Goal: Transaction & Acquisition: Purchase product/service

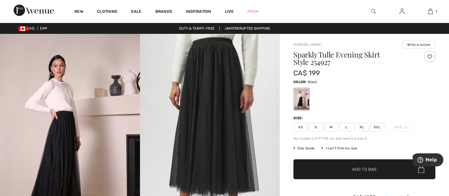
click at [342, 123] on span "L" at bounding box center [347, 127] width 14 height 9
click at [339, 166] on span "✔ Added to Bag" at bounding box center [356, 169] width 35 height 6
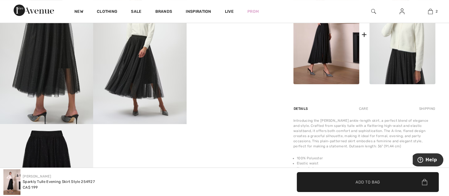
scroll to position [248, 0]
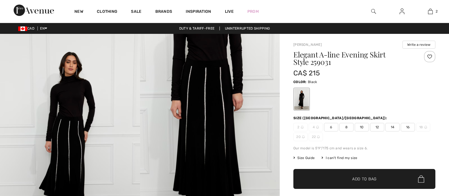
checkbox input "true"
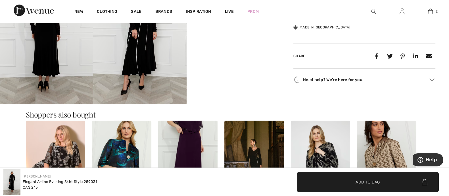
scroll to position [284, 0]
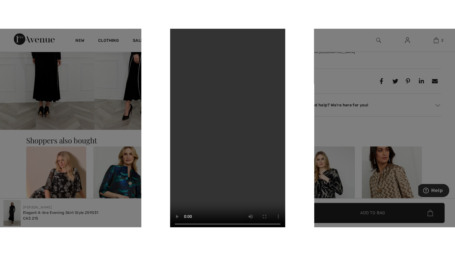
scroll to position [288, 0]
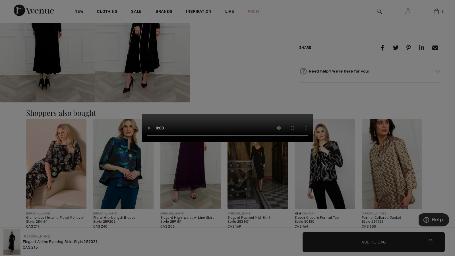
click at [313, 130] on video "Your browser does not support the video tag." at bounding box center [227, 127] width 170 height 27
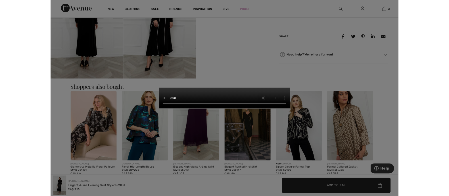
scroll to position [284, 0]
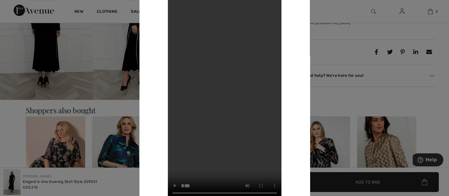
click at [127, 109] on div at bounding box center [224, 98] width 449 height 196
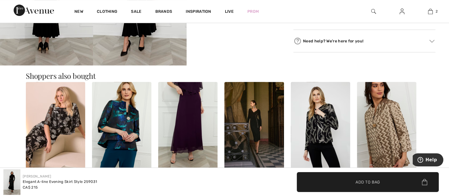
scroll to position [355, 0]
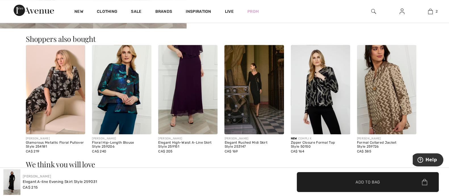
click at [191, 93] on img at bounding box center [187, 89] width 59 height 89
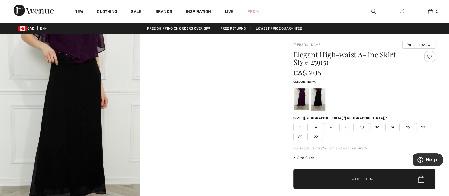
click at [302, 94] on div at bounding box center [301, 98] width 15 height 21
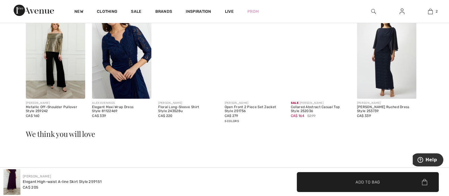
scroll to position [355, 0]
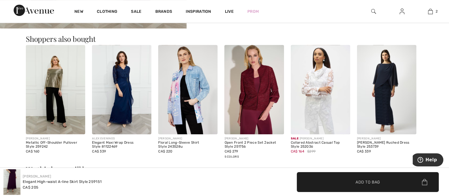
click at [66, 104] on img at bounding box center [55, 89] width 59 height 89
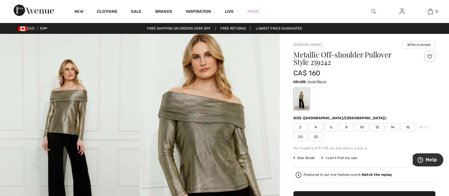
click at [374, 11] on img at bounding box center [373, 11] width 5 height 7
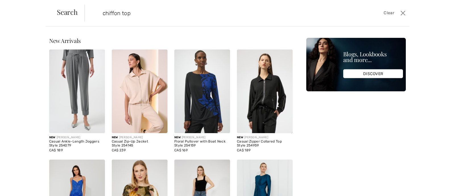
type input "chiffon top"
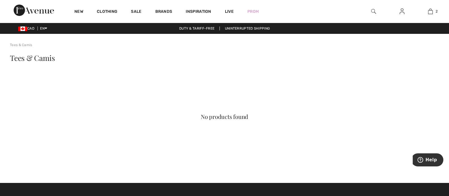
click at [372, 9] on img at bounding box center [373, 11] width 5 height 7
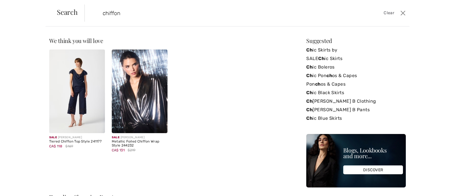
type input "chiffon"
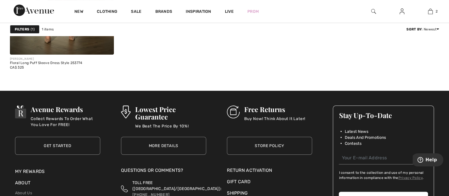
scroll to position [178, 0]
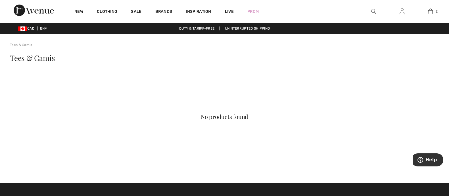
click at [371, 13] on img at bounding box center [373, 11] width 5 height 7
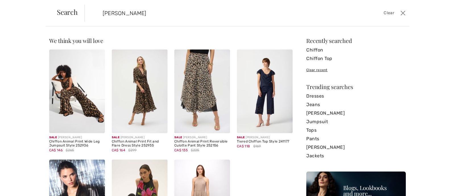
type input "berry"
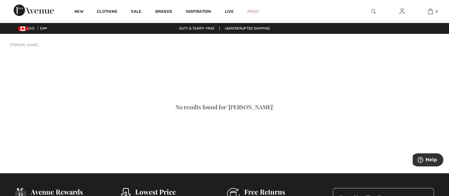
click at [109, 9] on link "Clothing" at bounding box center [107, 12] width 20 height 6
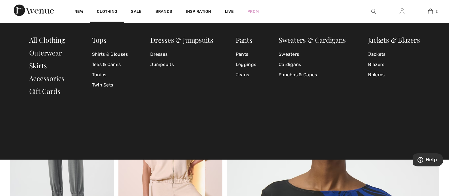
drag, startPoint x: 103, startPoint y: 14, endPoint x: 104, endPoint y: 10, distance: 4.1
click at [103, 13] on link "Clothing" at bounding box center [107, 12] width 20 height 6
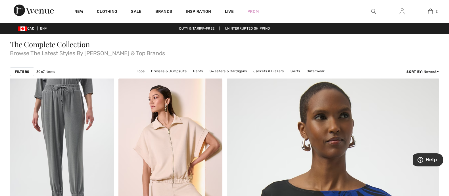
click at [25, 70] on strong "Filters" at bounding box center [22, 71] width 14 height 5
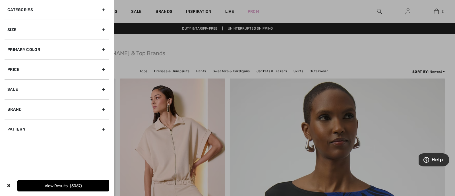
click at [51, 52] on div "Primary Color" at bounding box center [57, 49] width 105 height 20
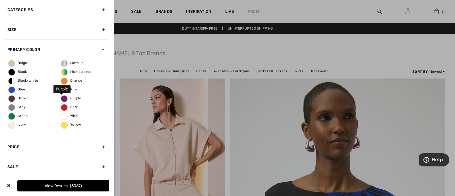
click at [61, 99] on span "Purple" at bounding box center [71, 98] width 20 height 4
click at [0, 0] on input "Purple" at bounding box center [0, 0] width 0 height 0
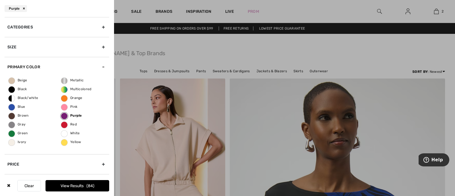
click at [71, 184] on button "View Results 84" at bounding box center [77, 185] width 64 height 11
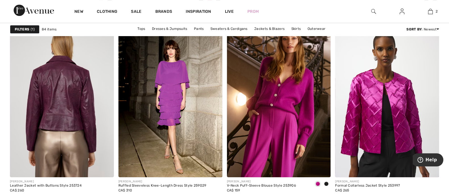
scroll to position [426, 0]
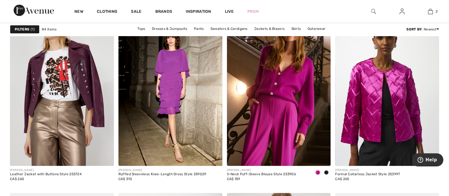
click at [327, 171] on span at bounding box center [326, 172] width 5 height 5
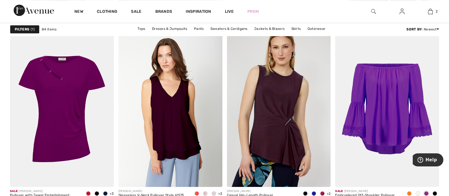
scroll to position [604, 0]
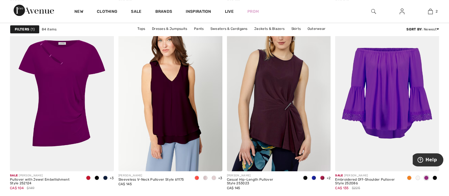
click at [96, 177] on span at bounding box center [97, 177] width 5 height 5
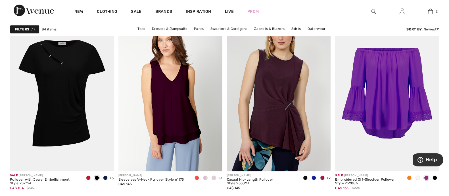
click at [105, 178] on span at bounding box center [105, 177] width 5 height 5
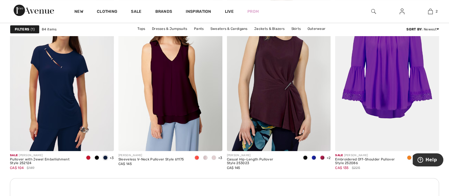
scroll to position [639, 0]
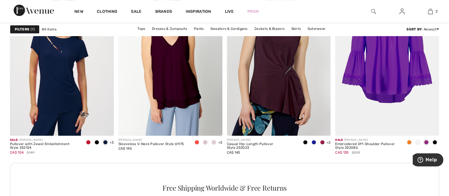
click at [434, 142] on span at bounding box center [435, 142] width 5 height 5
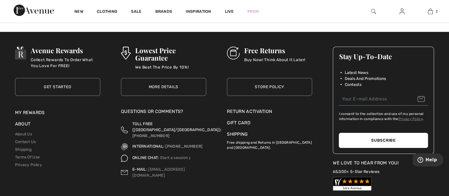
scroll to position [2763, 0]
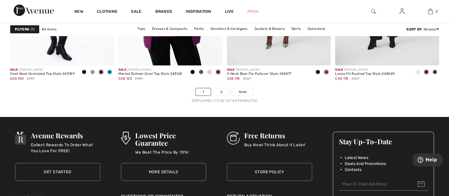
click at [218, 90] on link "2" at bounding box center [222, 91] width 16 height 7
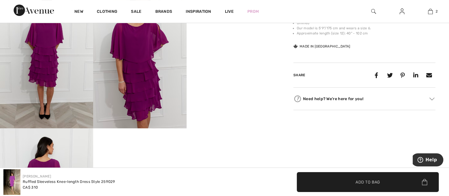
scroll to position [248, 0]
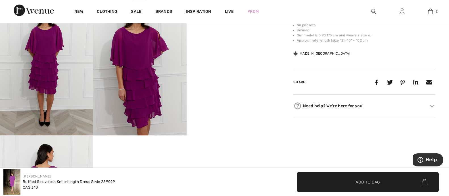
click at [246, 42] on video "Your browser does not support the video tag." at bounding box center [233, 18] width 93 height 47
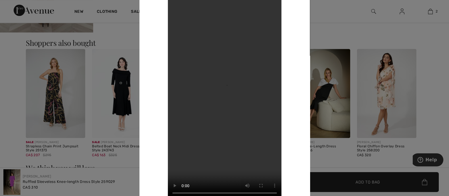
scroll to position [497, 0]
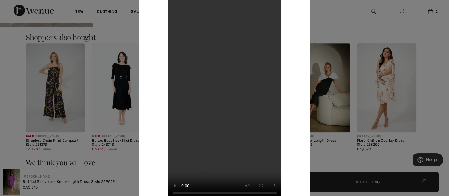
click at [425, 46] on div at bounding box center [224, 98] width 449 height 196
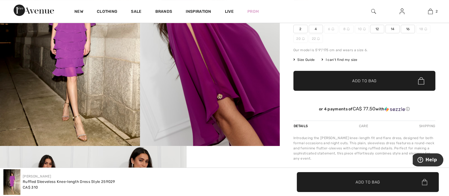
scroll to position [0, 0]
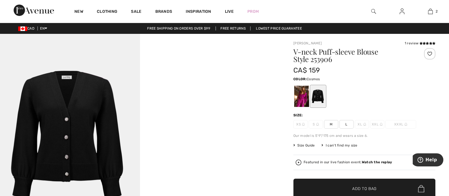
click at [304, 96] on div at bounding box center [301, 96] width 15 height 21
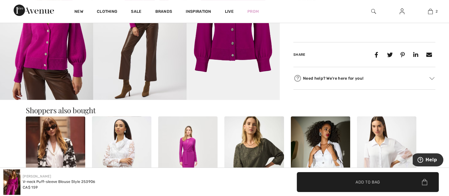
scroll to position [355, 0]
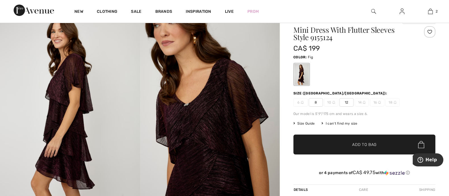
scroll to position [35, 0]
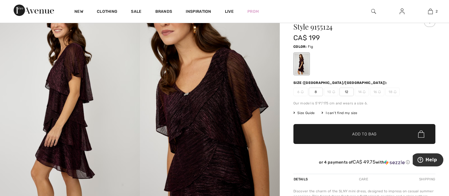
click at [349, 92] on span "12" at bounding box center [347, 92] width 14 height 9
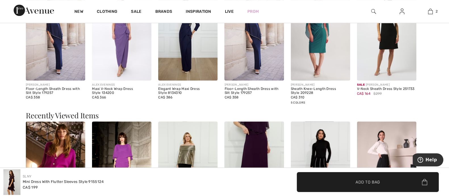
scroll to position [781, 0]
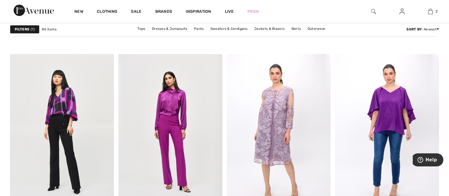
scroll to position [852, 0]
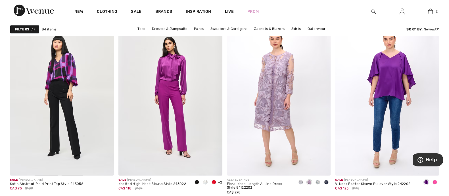
click at [197, 181] on span at bounding box center [197, 182] width 5 height 5
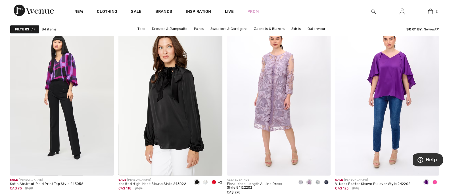
click at [207, 181] on span at bounding box center [205, 182] width 5 height 5
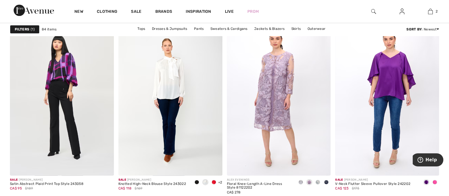
click at [215, 181] on span at bounding box center [214, 182] width 5 height 5
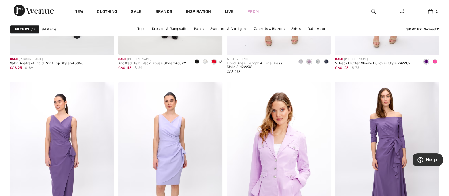
scroll to position [1030, 0]
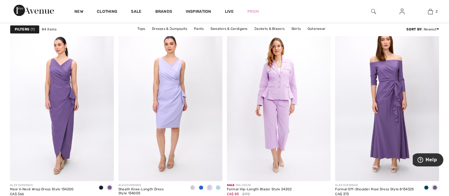
click at [426, 186] on span at bounding box center [426, 187] width 5 height 5
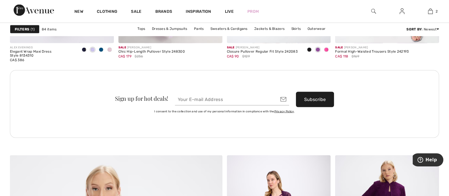
scroll to position [1279, 0]
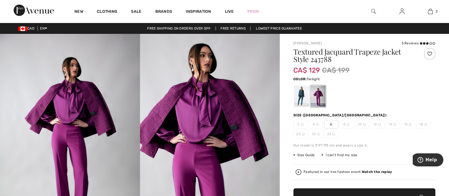
click at [302, 99] on div at bounding box center [301, 96] width 15 height 21
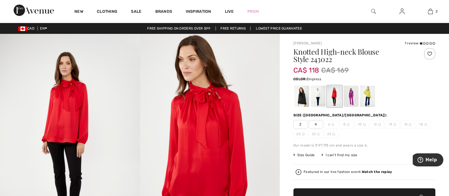
click at [349, 98] on div at bounding box center [351, 96] width 15 height 21
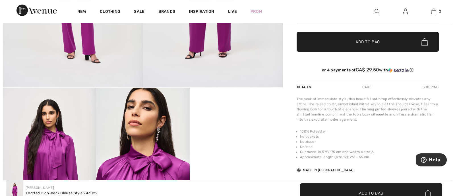
scroll to position [213, 0]
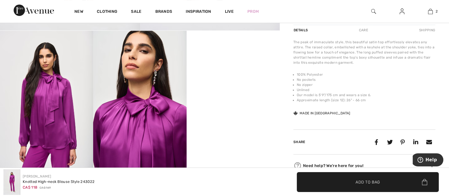
click at [144, 106] on img at bounding box center [139, 101] width 93 height 140
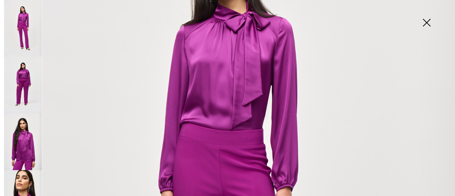
scroll to position [142, 0]
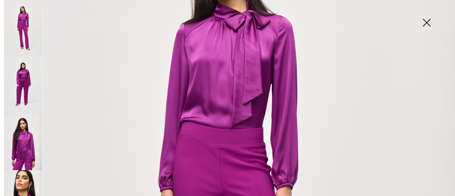
click at [34, 126] on img at bounding box center [23, 141] width 38 height 57
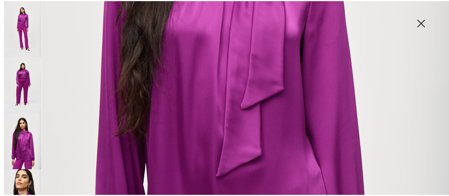
scroll to position [284, 0]
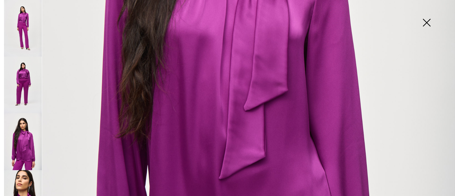
click at [430, 16] on img at bounding box center [426, 23] width 28 height 29
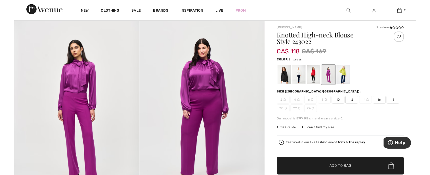
scroll to position [34, 0]
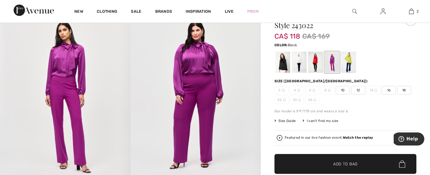
click at [280, 64] on div at bounding box center [283, 62] width 15 height 21
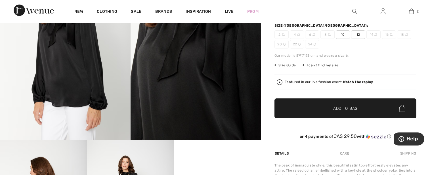
scroll to position [212, 0]
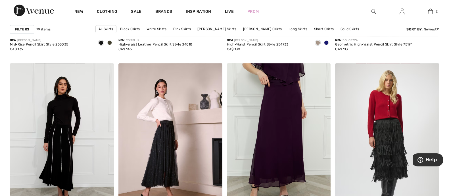
scroll to position [639, 0]
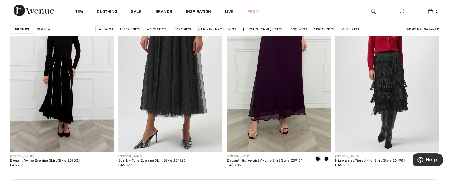
click at [176, 69] on img at bounding box center [170, 74] width 104 height 156
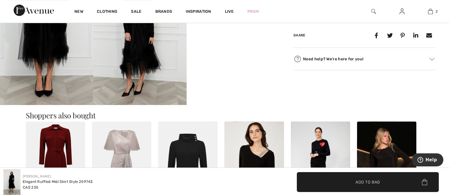
scroll to position [284, 0]
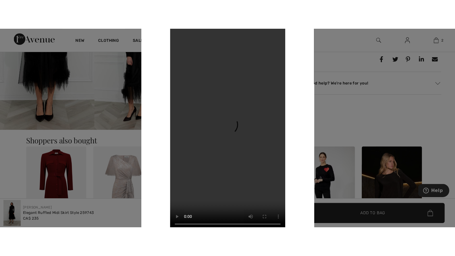
scroll to position [288, 0]
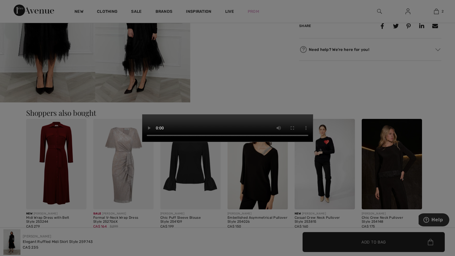
click at [247, 142] on video "Your browser does not support the video tag." at bounding box center [227, 127] width 170 height 27
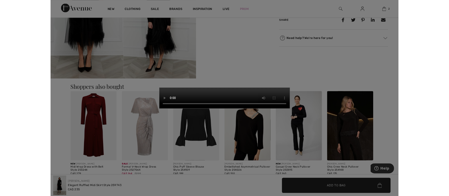
scroll to position [284, 0]
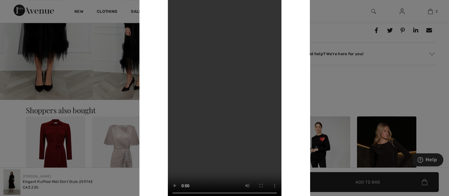
click at [360, 78] on div at bounding box center [224, 98] width 449 height 196
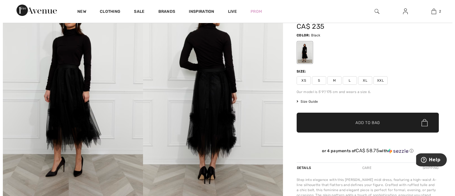
scroll to position [35, 0]
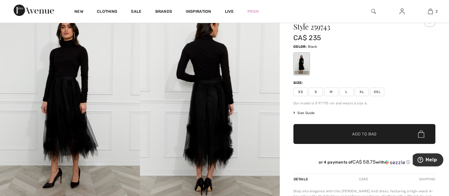
click at [310, 113] on span "Size Guide" at bounding box center [304, 112] width 21 height 5
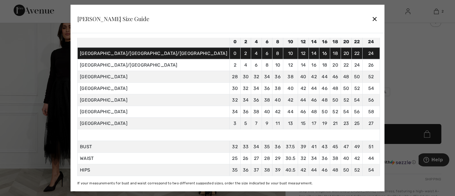
click at [405, 78] on div at bounding box center [227, 98] width 455 height 196
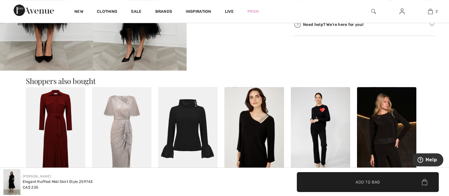
scroll to position [355, 0]
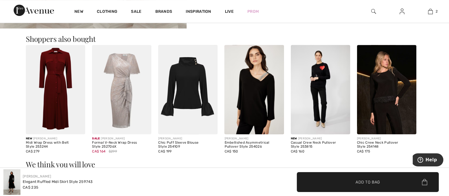
click at [113, 82] on img at bounding box center [121, 89] width 59 height 89
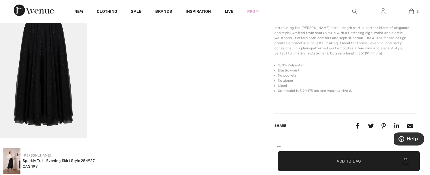
scroll to position [340, 0]
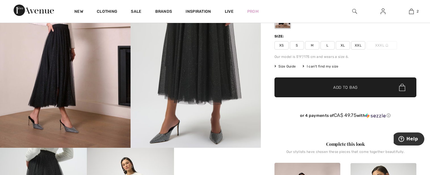
scroll to position [0, 0]
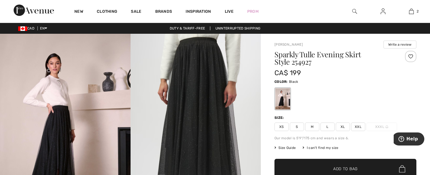
click at [328, 129] on span "L" at bounding box center [328, 127] width 14 height 9
click at [327, 165] on span "✔ Added to Bag Add to Bag" at bounding box center [346, 169] width 142 height 20
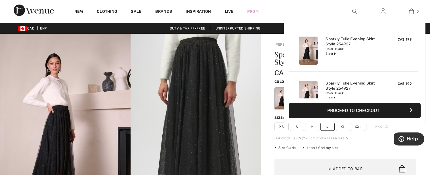
scroll to position [62, 0]
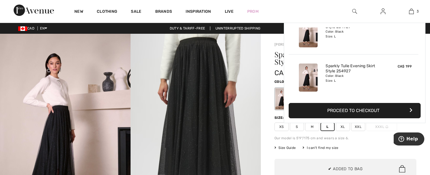
click at [315, 126] on span "M" at bounding box center [312, 127] width 14 height 9
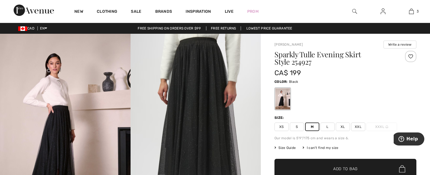
scroll to position [71, 0]
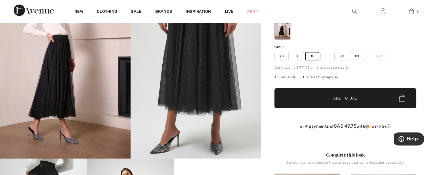
click at [338, 100] on span "Add to Bag" at bounding box center [346, 98] width 24 height 6
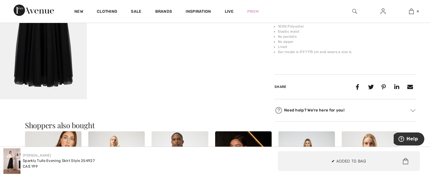
scroll to position [461, 0]
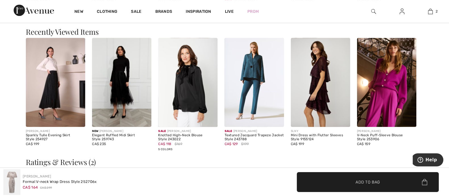
scroll to position [604, 0]
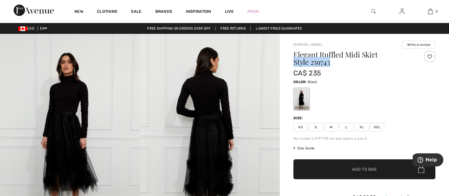
drag, startPoint x: 332, startPoint y: 63, endPoint x: 292, endPoint y: 61, distance: 40.4
copy h1 "Style 259743"
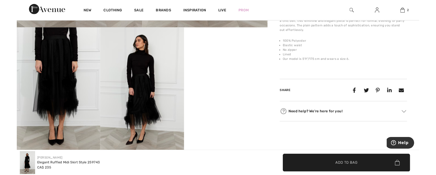
scroll to position [212, 0]
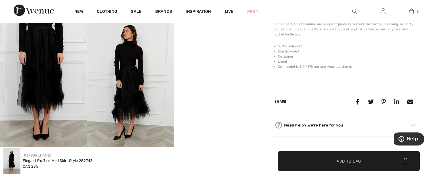
click at [131, 60] on img at bounding box center [130, 82] width 87 height 130
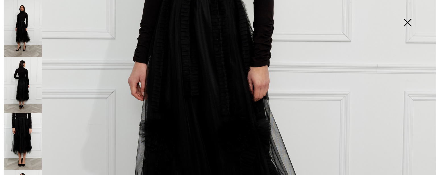
scroll to position [222, 0]
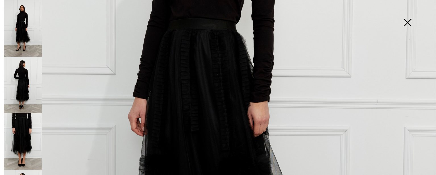
click at [411, 21] on img at bounding box center [407, 23] width 28 height 29
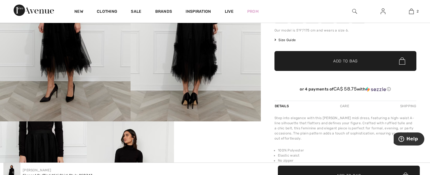
scroll to position [31, 0]
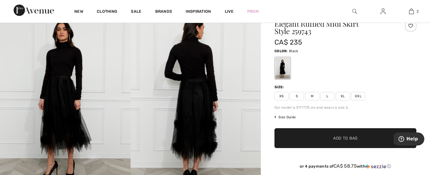
click at [328, 96] on span "L" at bounding box center [328, 96] width 14 height 9
click at [332, 137] on span "✔ Added to Bag" at bounding box center [337, 139] width 35 height 6
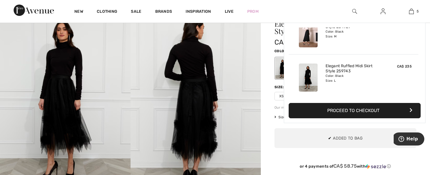
scroll to position [150, 0]
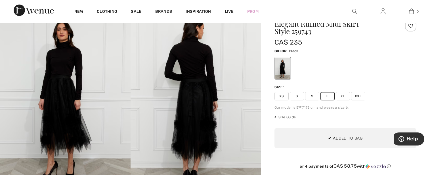
click at [313, 92] on span "M" at bounding box center [312, 96] width 14 height 9
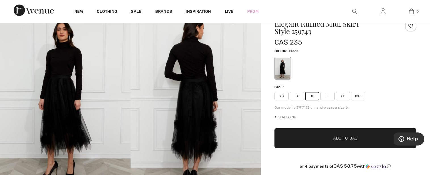
click at [317, 134] on span "✔ Added to Bag Add to Bag" at bounding box center [346, 138] width 142 height 20
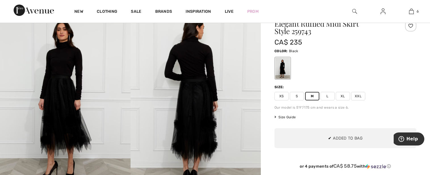
scroll to position [195, 0]
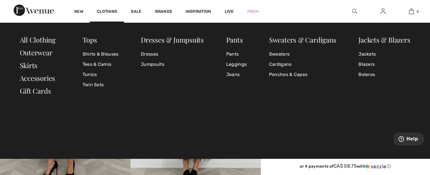
click at [93, 52] on link "Shirts & Blouses" at bounding box center [101, 54] width 36 height 10
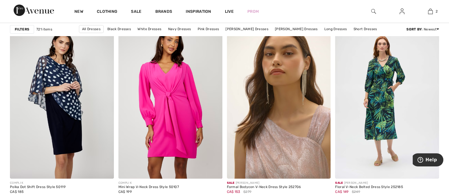
scroll to position [2699, 0]
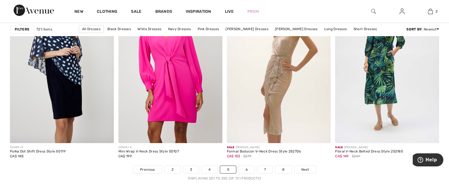
click at [249, 167] on link "6" at bounding box center [247, 169] width 16 height 7
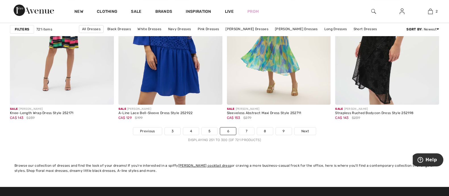
scroll to position [2806, 0]
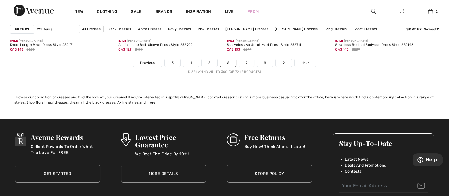
click link "7"
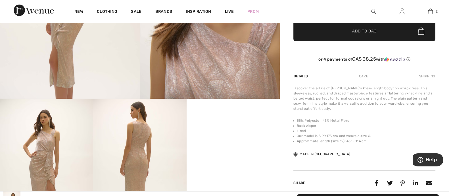
scroll to position [213, 0]
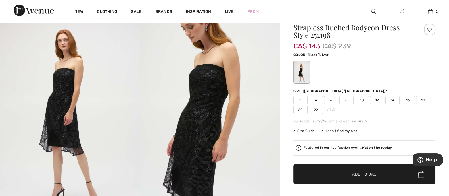
scroll to position [35, 0]
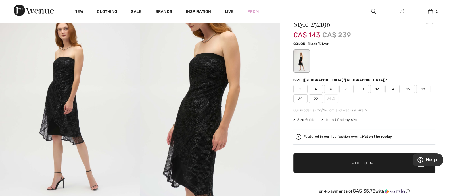
click at [361, 87] on span "10" at bounding box center [362, 89] width 14 height 9
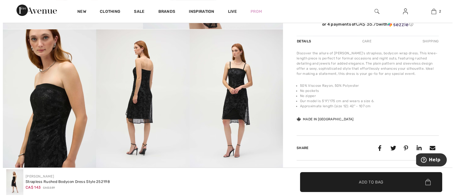
scroll to position [213, 0]
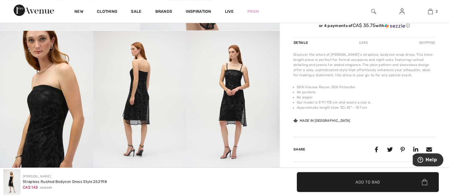
click at [220, 101] on img at bounding box center [233, 101] width 93 height 140
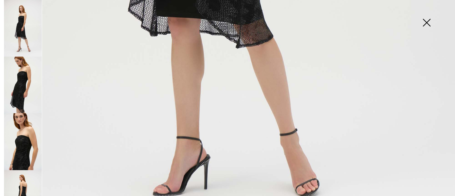
scroll to position [477, 0]
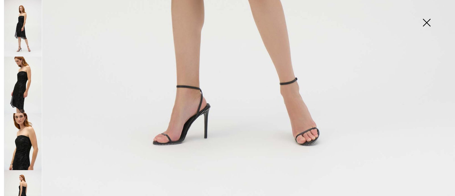
click at [16, 82] on img at bounding box center [23, 85] width 38 height 57
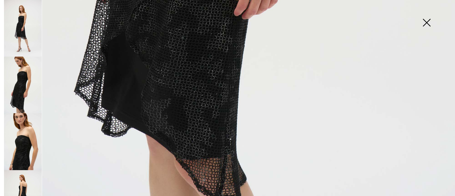
click at [20, 141] on img at bounding box center [23, 141] width 38 height 57
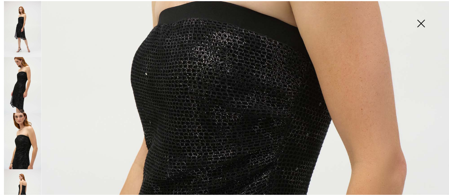
scroll to position [228, 0]
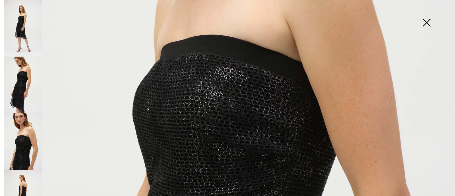
click at [426, 18] on img at bounding box center [426, 23] width 28 height 29
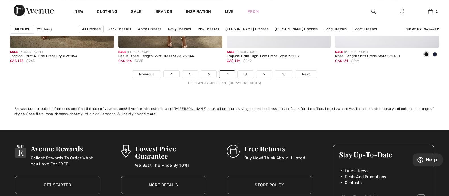
scroll to position [2806, 0]
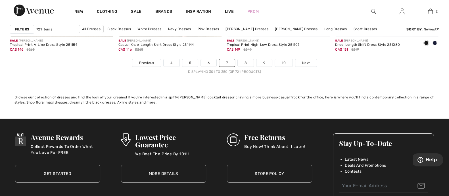
click at [310, 62] on link "Next" at bounding box center [306, 62] width 21 height 7
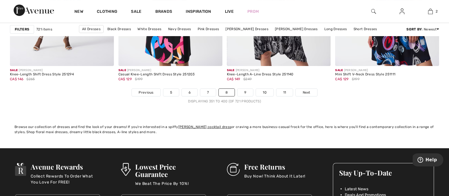
scroll to position [2770, 0]
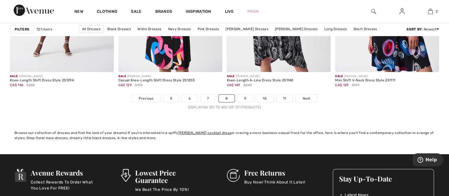
click at [304, 96] on span "Next" at bounding box center [307, 98] width 8 height 5
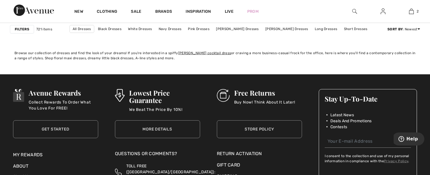
scroll to position [2690, 0]
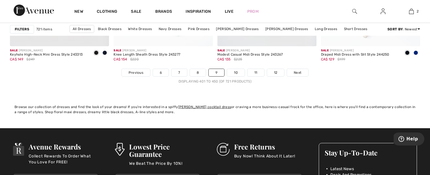
click at [237, 72] on link "10" at bounding box center [236, 72] width 18 height 7
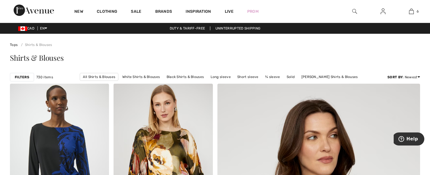
click at [188, 75] on link "Black Shirts & Blouses" at bounding box center [185, 76] width 43 height 7
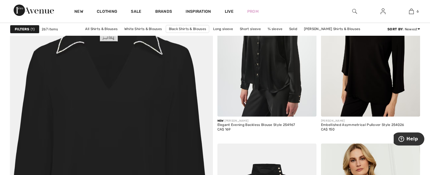
scroll to position [1492, 0]
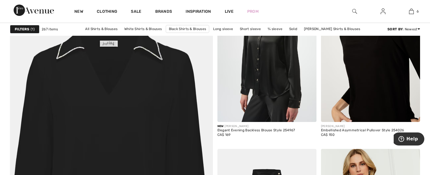
click at [380, 84] on img at bounding box center [370, 47] width 99 height 149
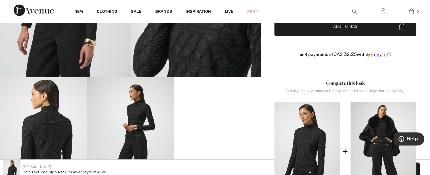
scroll to position [213, 0]
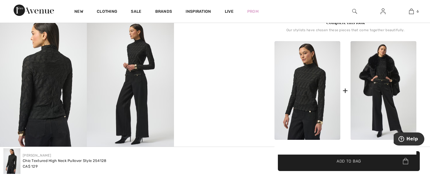
click at [216, 60] on video "Your browser does not support the video tag." at bounding box center [217, 37] width 87 height 43
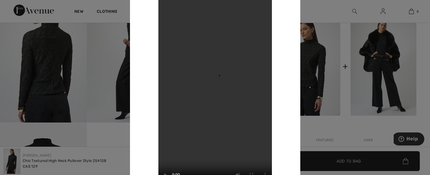
scroll to position [248, 0]
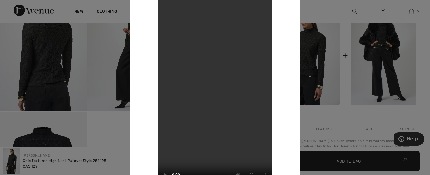
click at [115, 129] on div at bounding box center [215, 87] width 430 height 175
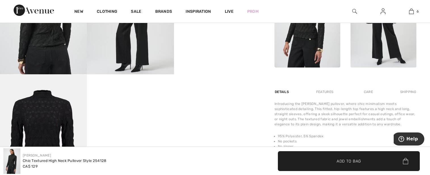
scroll to position [213, 0]
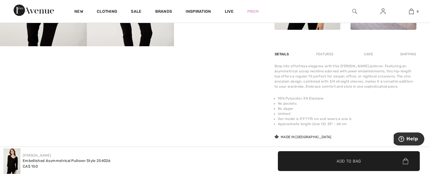
scroll to position [391, 0]
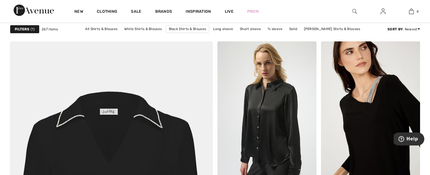
scroll to position [1421, 0]
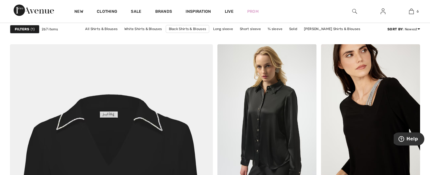
click at [357, 113] on img at bounding box center [370, 118] width 99 height 149
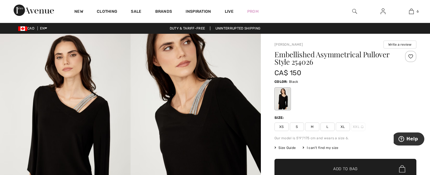
click at [341, 130] on span "XL" at bounding box center [343, 127] width 14 height 9
click at [294, 147] on span "Size Guide" at bounding box center [285, 147] width 21 height 5
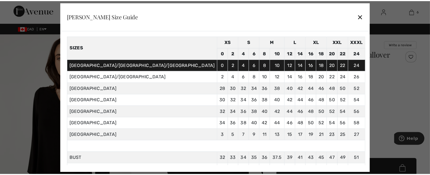
scroll to position [35, 0]
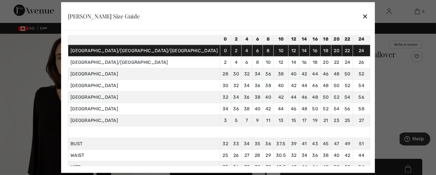
click at [374, 95] on div at bounding box center [218, 87] width 436 height 175
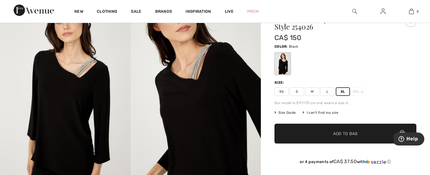
click at [334, 131] on span "Add to Bag" at bounding box center [346, 134] width 24 height 6
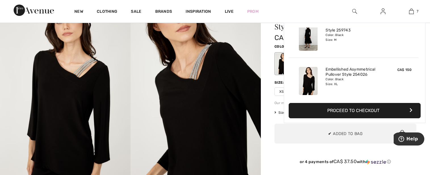
scroll to position [239, 0]
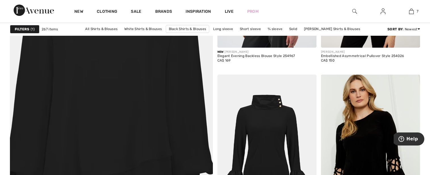
scroll to position [1598, 0]
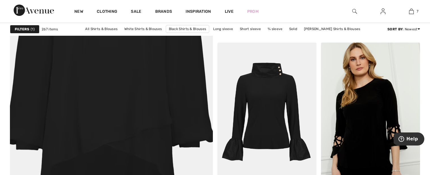
click at [269, 92] on img at bounding box center [267, 117] width 99 height 149
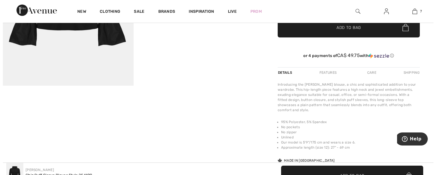
scroll to position [71, 0]
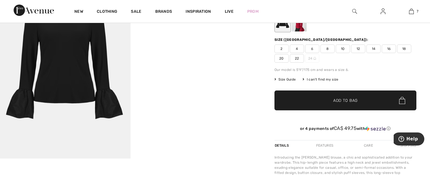
click at [289, 79] on span "Size Guide" at bounding box center [285, 79] width 21 height 5
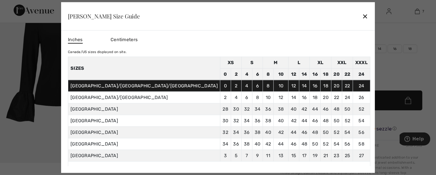
scroll to position [35, 0]
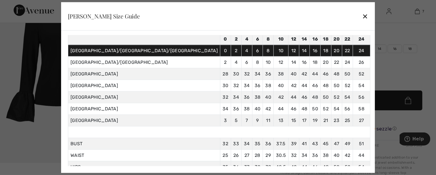
click at [395, 75] on div at bounding box center [218, 87] width 436 height 175
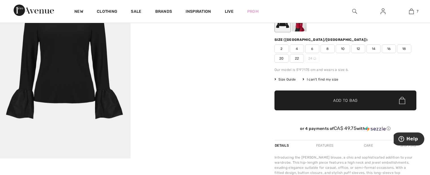
click at [284, 79] on span "Size Guide" at bounding box center [285, 79] width 21 height 5
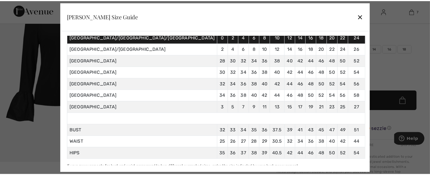
scroll to position [56, 0]
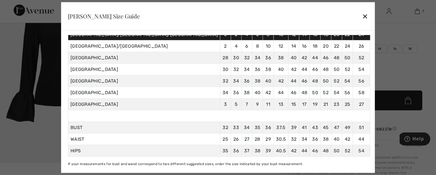
click at [393, 65] on div at bounding box center [218, 87] width 436 height 175
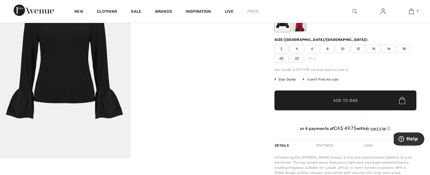
click at [415, 43] on div "Size (CA/US): 2 4 6 8 10 12 14 16 18 20 22 24" at bounding box center [346, 50] width 142 height 26
click at [401, 52] on span "18" at bounding box center [405, 49] width 14 height 9
click at [331, 106] on span "✔ Added to Bag Add to Bag" at bounding box center [346, 101] width 142 height 20
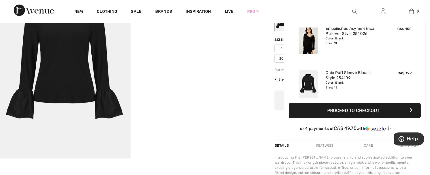
scroll to position [283, 0]
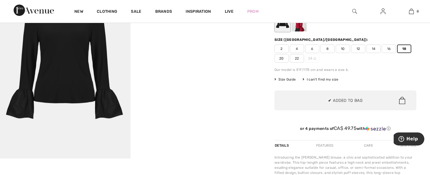
click at [267, 114] on div "Joseph Ribkoff Write a review Chic Puff Sleeve Blouse Style 254109 CA$ 199 Colo…" at bounding box center [345, 130] width 169 height 334
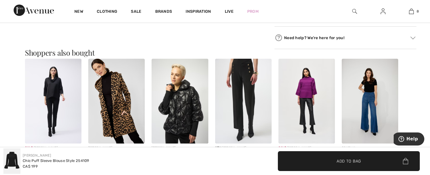
scroll to position [320, 0]
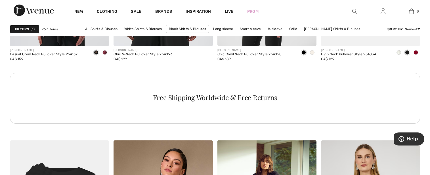
scroll to position [2060, 0]
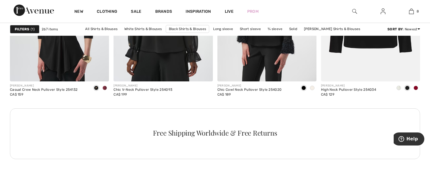
click at [419, 89] on div at bounding box center [416, 88] width 9 height 9
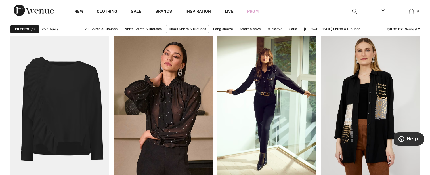
scroll to position [2237, 0]
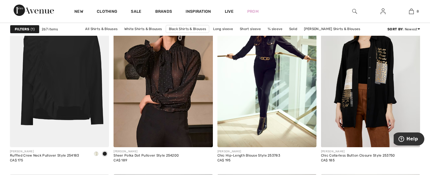
click at [98, 152] on span at bounding box center [96, 154] width 5 height 5
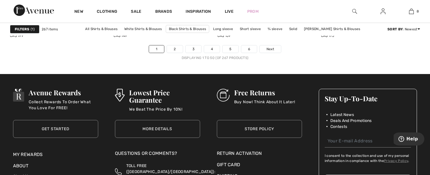
scroll to position [2699, 0]
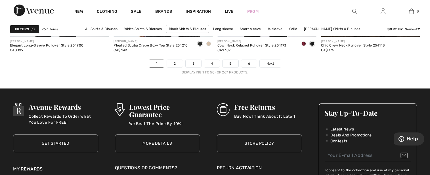
click at [179, 65] on link "2" at bounding box center [175, 63] width 16 height 7
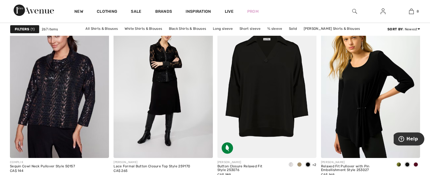
scroll to position [604, 0]
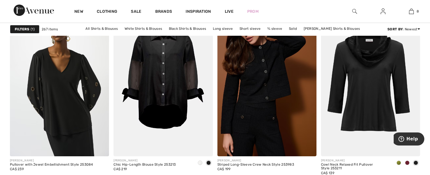
click at [407, 161] on span at bounding box center [407, 163] width 5 height 5
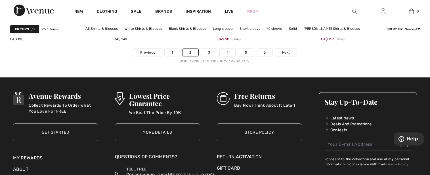
scroll to position [2699, 0]
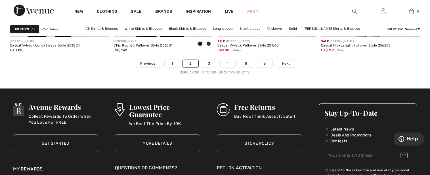
click at [292, 60] on link "Next" at bounding box center [286, 63] width 21 height 7
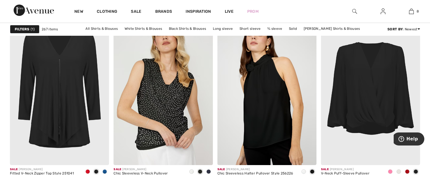
scroll to position [1811, 0]
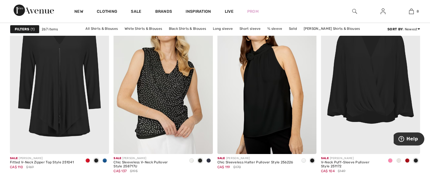
click at [302, 161] on span at bounding box center [304, 161] width 5 height 5
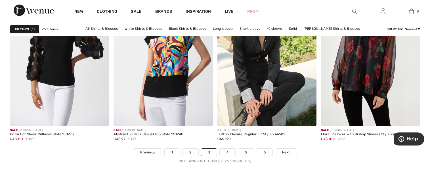
scroll to position [2699, 0]
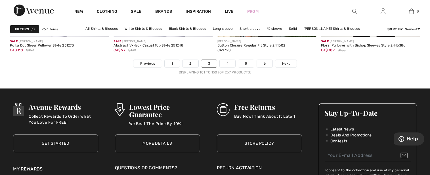
click at [227, 60] on link "4" at bounding box center [228, 63] width 16 height 7
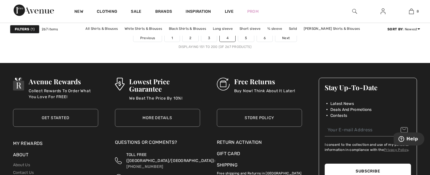
scroll to position [2699, 0]
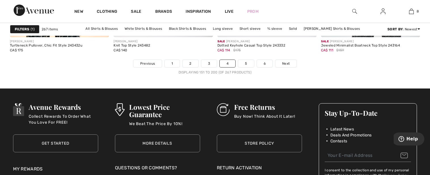
click at [294, 64] on link "Next" at bounding box center [286, 63] width 21 height 7
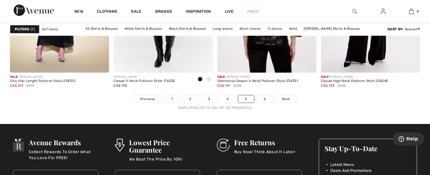
scroll to position [2664, 0]
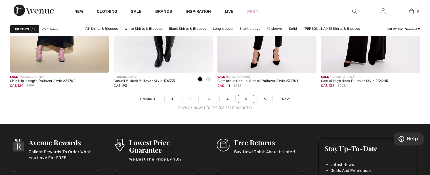
click at [263, 99] on link "6" at bounding box center [265, 98] width 16 height 7
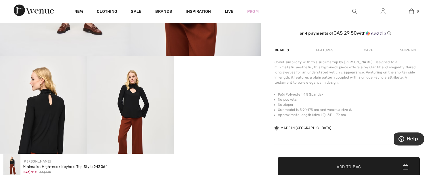
scroll to position [213, 0]
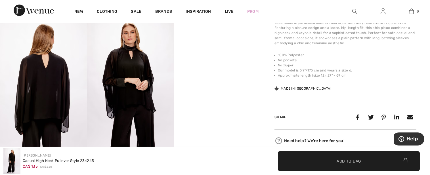
scroll to position [213, 0]
click at [140, 80] on img at bounding box center [130, 81] width 87 height 130
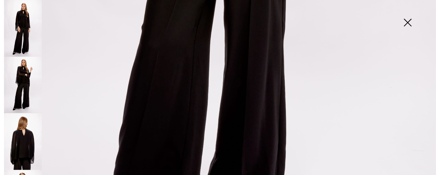
scroll to position [470, 0]
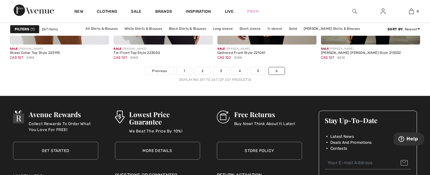
scroll to position [959, 0]
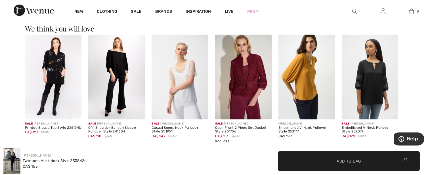
scroll to position [604, 0]
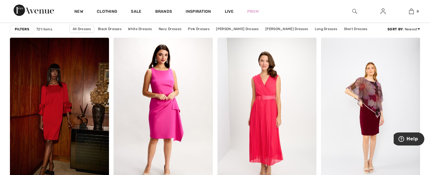
scroll to position [852, 0]
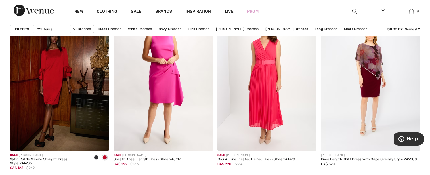
click at [96, 157] on span at bounding box center [96, 157] width 5 height 5
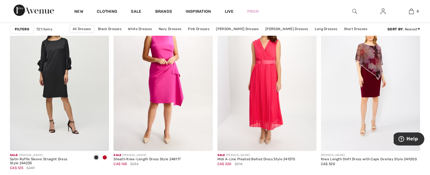
drag, startPoint x: 75, startPoint y: 73, endPoint x: 427, endPoint y: 80, distance: 352.1
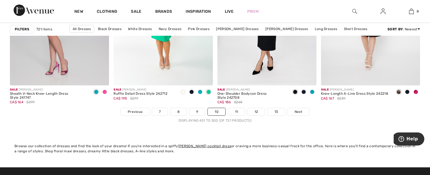
scroll to position [2664, 0]
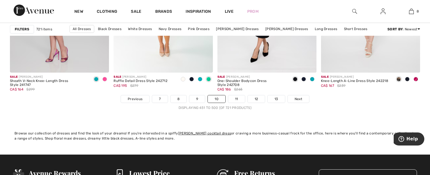
click at [235, 96] on link "11" at bounding box center [236, 98] width 17 height 7
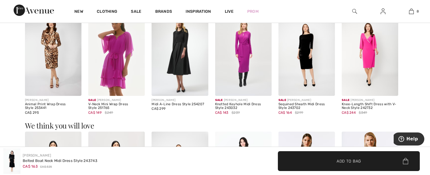
scroll to position [355, 0]
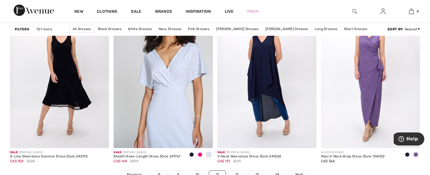
scroll to position [2593, 0]
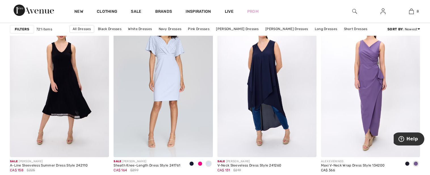
click at [193, 162] on span at bounding box center [192, 164] width 5 height 5
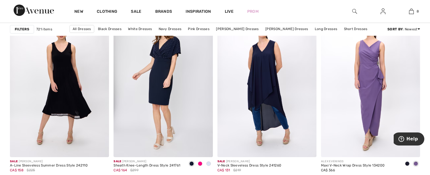
click at [210, 162] on span at bounding box center [209, 164] width 5 height 5
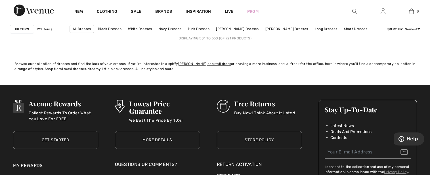
scroll to position [2699, 0]
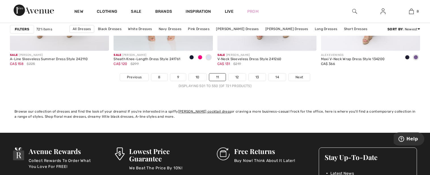
click at [239, 74] on link "12" at bounding box center [237, 77] width 17 height 7
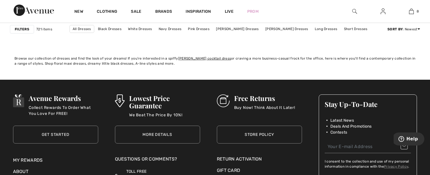
scroll to position [2699, 0]
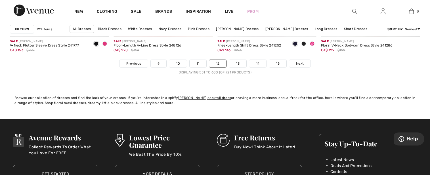
click at [240, 64] on link "13" at bounding box center [237, 63] width 17 height 7
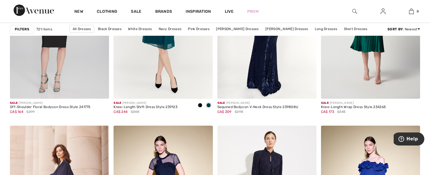
scroll to position [2451, 0]
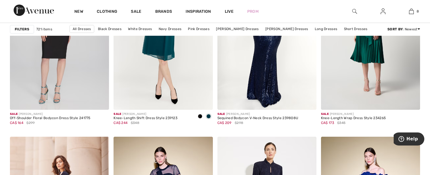
click at [200, 116] on span at bounding box center [200, 116] width 5 height 5
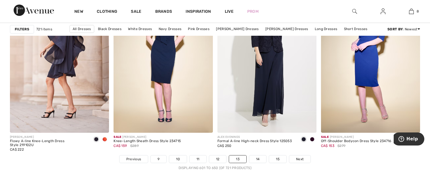
scroll to position [2593, 0]
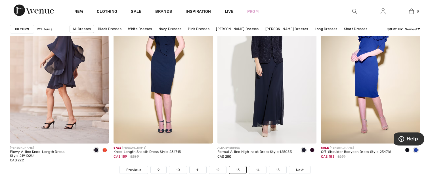
click at [107, 150] on span at bounding box center [105, 150] width 5 height 5
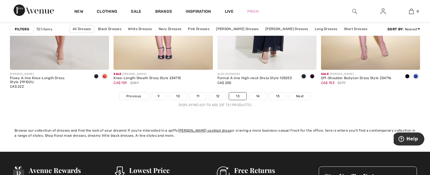
scroll to position [2664, 0]
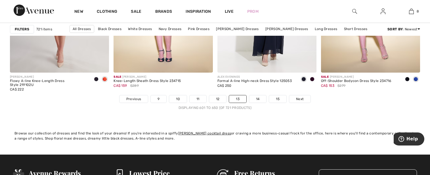
click at [299, 99] on span "Next" at bounding box center [300, 99] width 8 height 5
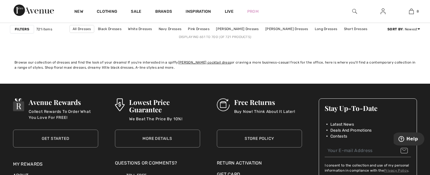
scroll to position [2664, 0]
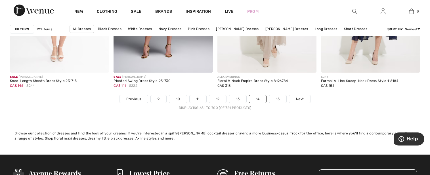
click at [277, 100] on link "15" at bounding box center [277, 98] width 17 height 7
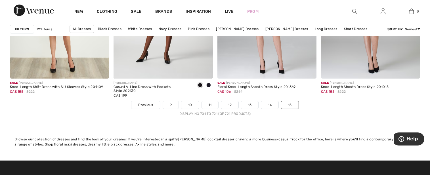
scroll to position [1172, 0]
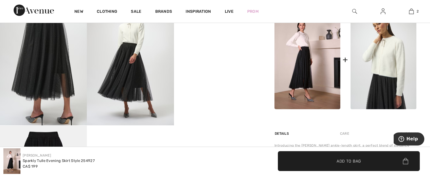
scroll to position [17, 0]
